Goal: Task Accomplishment & Management: Complete application form

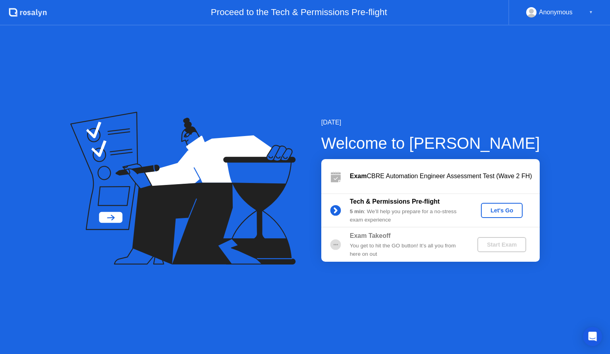
click at [499, 211] on div "Let's Go" at bounding box center [501, 210] width 35 height 6
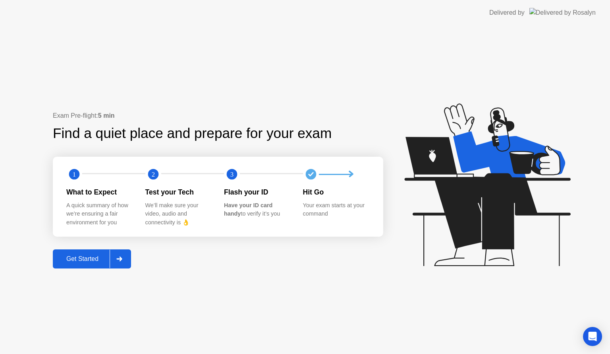
click at [91, 261] on div "Get Started" at bounding box center [82, 258] width 54 height 7
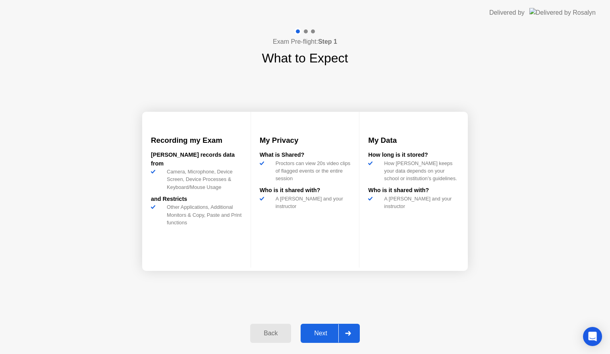
click at [347, 334] on icon at bounding box center [348, 332] width 6 height 5
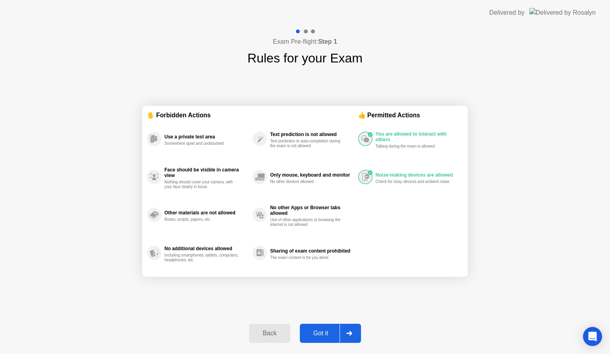
click at [347, 334] on icon at bounding box center [349, 332] width 6 height 5
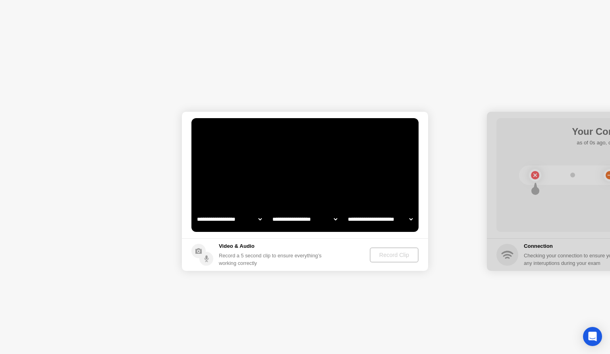
select select "**********"
select select "*******"
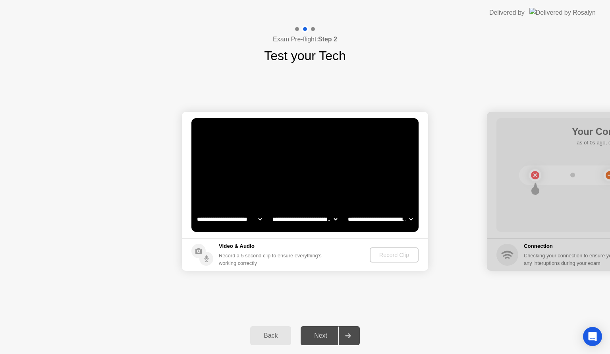
click at [278, 334] on div "Back" at bounding box center [271, 335] width 36 height 7
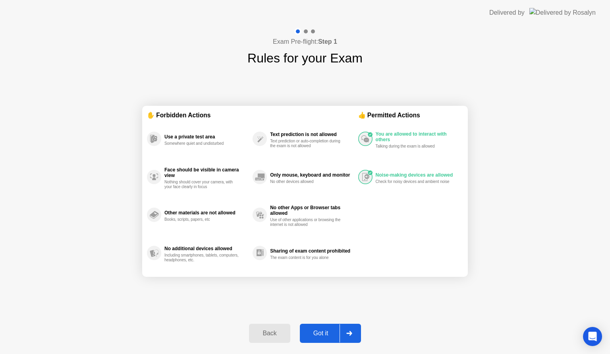
click at [359, 330] on div at bounding box center [349, 333] width 19 height 18
select select "**********"
select select "*******"
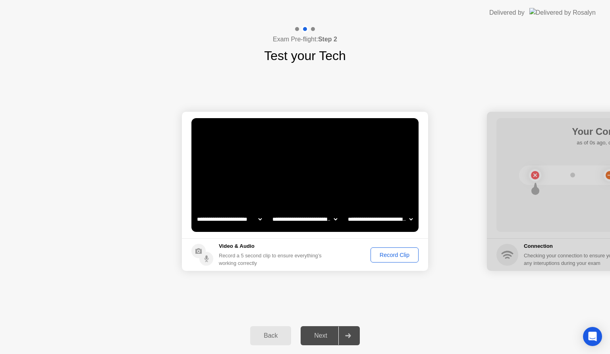
click at [400, 259] on button "Record Clip" at bounding box center [395, 254] width 48 height 15
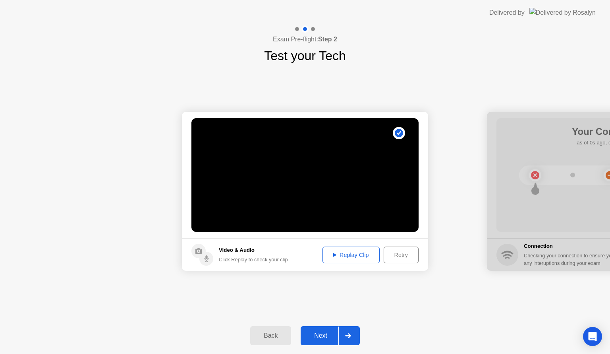
click at [338, 255] on div "Replay Clip" at bounding box center [351, 254] width 52 height 6
click at [348, 332] on div at bounding box center [347, 335] width 19 height 18
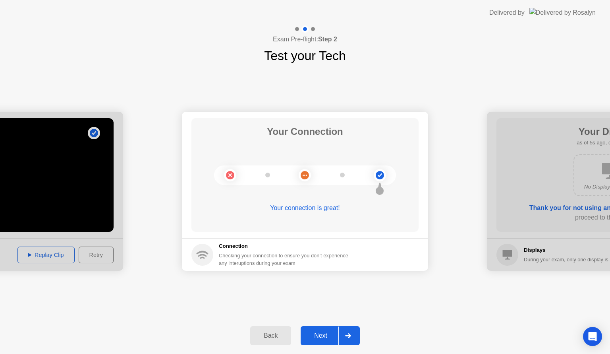
click at [348, 332] on div at bounding box center [347, 335] width 19 height 18
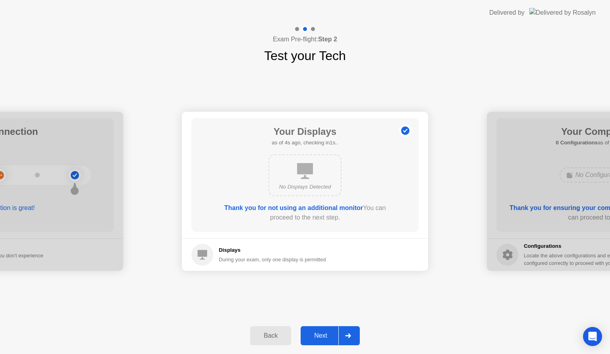
click at [351, 333] on icon at bounding box center [348, 335] width 6 height 5
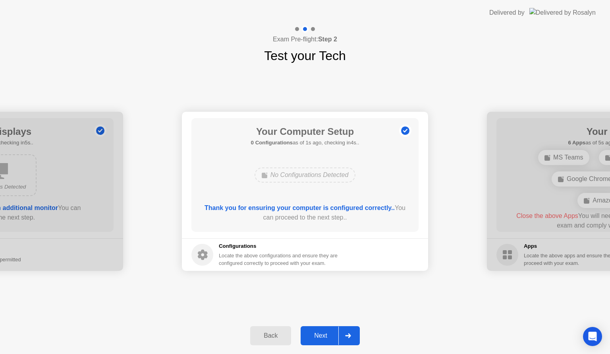
click at [351, 333] on icon at bounding box center [348, 335] width 6 height 5
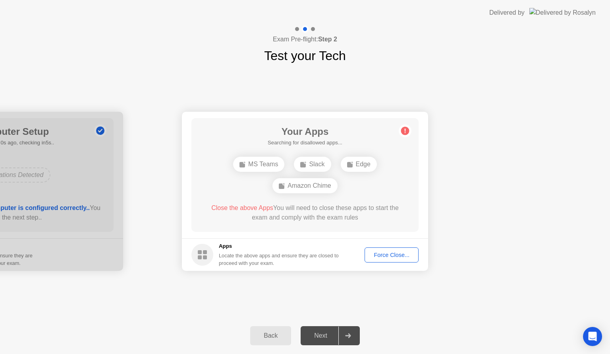
click at [389, 254] on div "Force Close..." at bounding box center [391, 254] width 48 height 6
click at [377, 252] on div "Force Close..." at bounding box center [391, 254] width 48 height 6
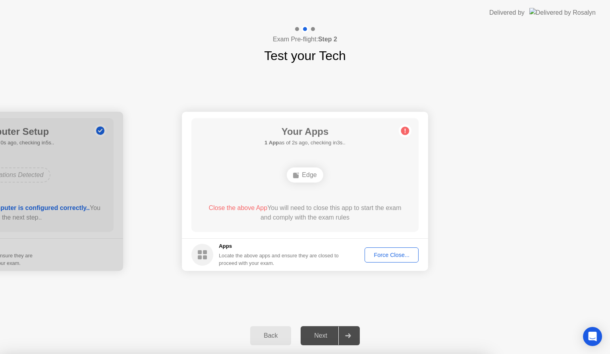
click at [388, 257] on div "Force Close..." at bounding box center [391, 254] width 48 height 6
click at [382, 249] on button "Force Close..." at bounding box center [392, 254] width 54 height 15
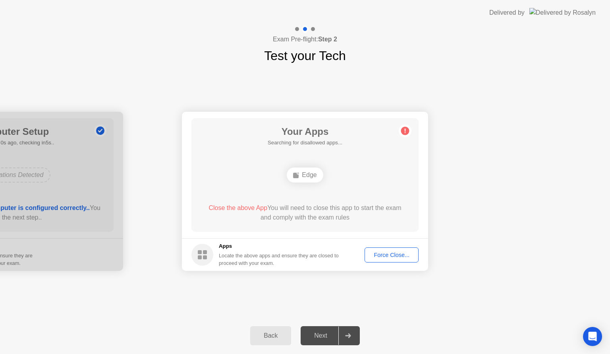
click at [380, 253] on div "Force Close..." at bounding box center [391, 254] width 48 height 6
click at [392, 255] on div "Force Close..." at bounding box center [391, 254] width 48 height 6
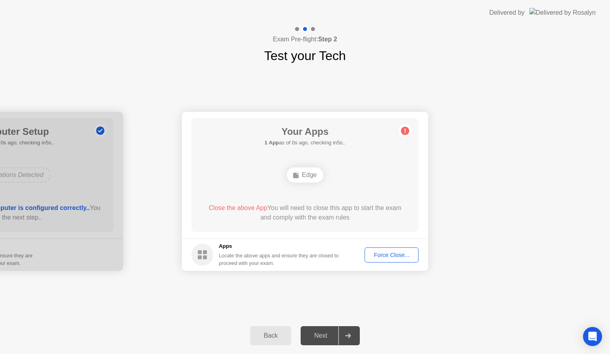
click at [384, 251] on div "Force Close..." at bounding box center [391, 254] width 48 height 6
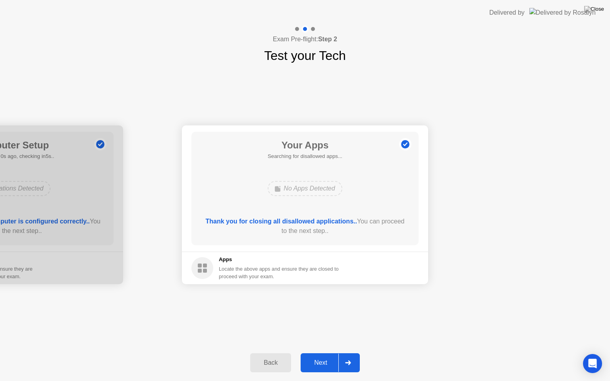
click at [348, 353] on div at bounding box center [347, 363] width 19 height 18
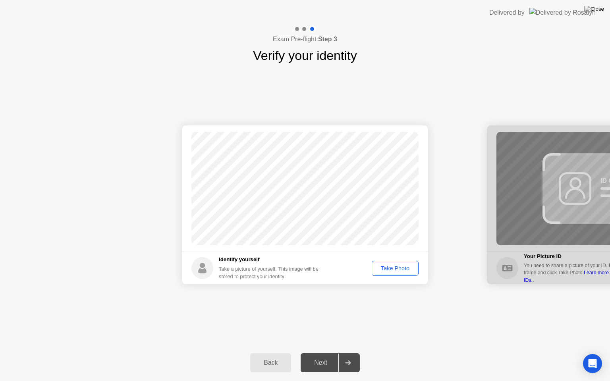
click at [397, 271] on div "Take Photo" at bounding box center [395, 268] width 41 height 6
click at [350, 353] on icon at bounding box center [348, 363] width 6 height 5
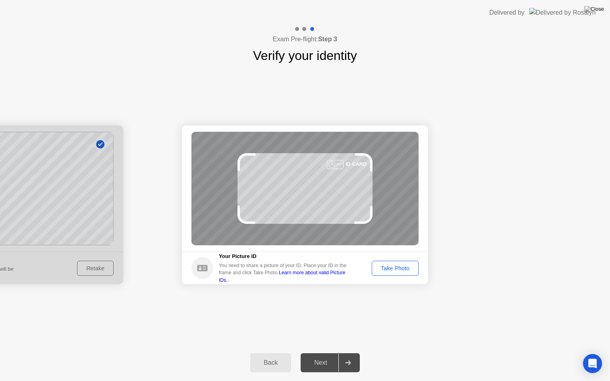
click at [397, 268] on div "Take Photo" at bounding box center [395, 268] width 41 height 6
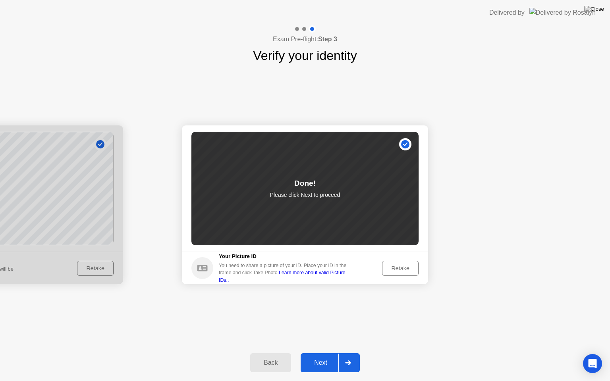
click at [355, 353] on div at bounding box center [347, 363] width 19 height 18
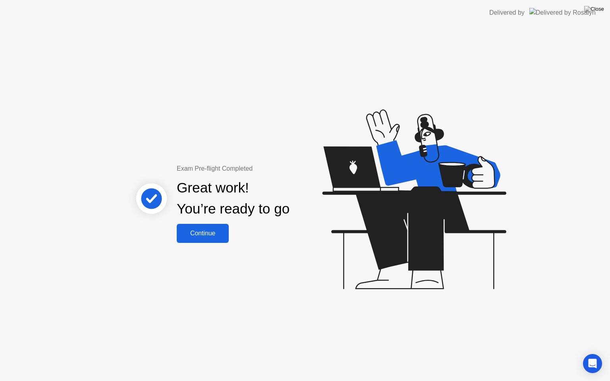
click at [221, 236] on div "Continue" at bounding box center [202, 233] width 47 height 7
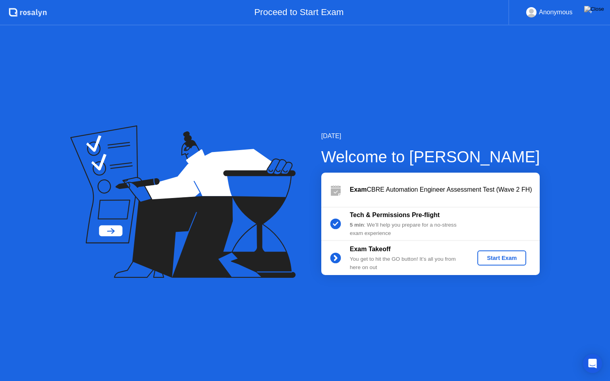
click at [493, 256] on div "Start Exam" at bounding box center [502, 258] width 43 height 6
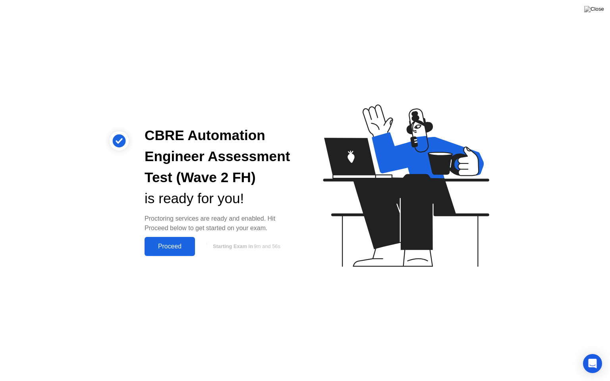
click at [172, 253] on button "Proceed" at bounding box center [170, 246] width 50 height 19
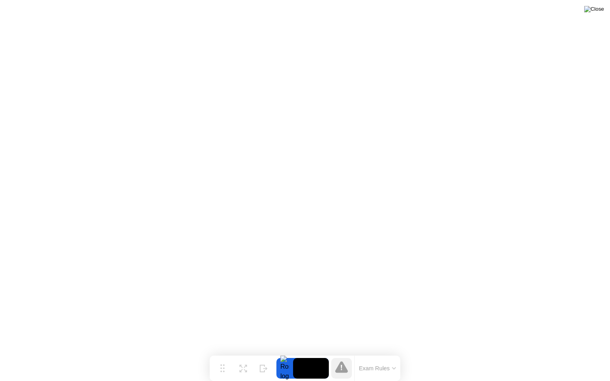
click at [600, 12] on img at bounding box center [594, 9] width 20 height 6
click at [245, 353] on div "Expand" at bounding box center [243, 375] width 14 height 5
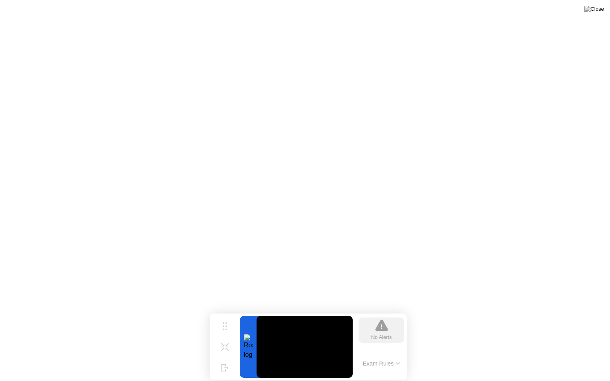
drag, startPoint x: 375, startPoint y: 330, endPoint x: 397, endPoint y: 365, distance: 40.8
click at [397, 353] on div "No Alerts Exam Rules" at bounding box center [381, 347] width 51 height 67
click at [397, 353] on icon at bounding box center [398, 364] width 4 height 2
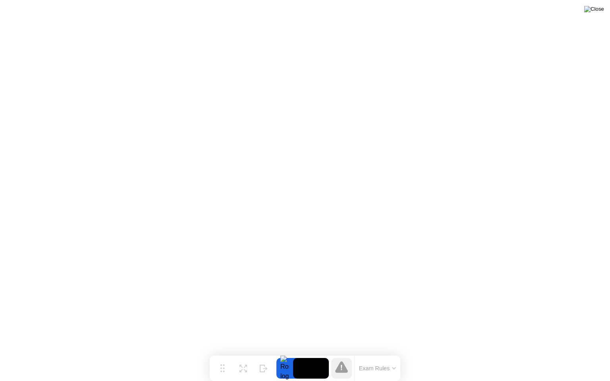
click at [599, 8] on img at bounding box center [594, 9] width 20 height 6
